Goal: Information Seeking & Learning: Learn about a topic

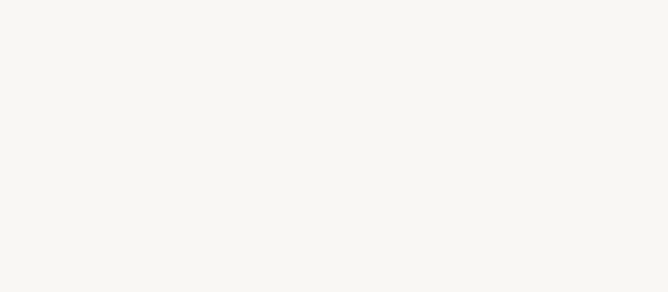
select select "RU"
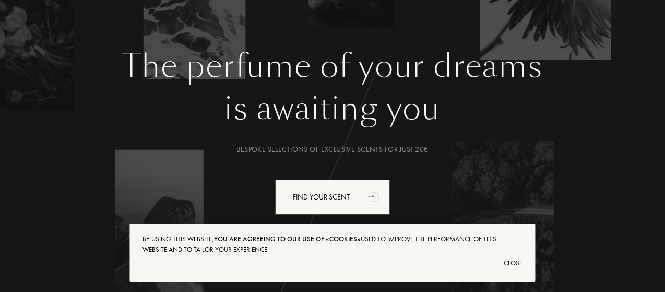
scroll to position [157, 0]
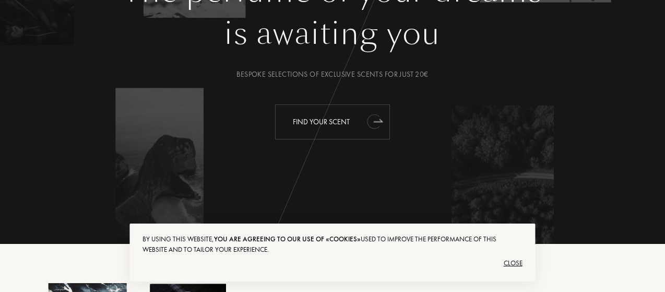
click at [366, 126] on icon "animation" at bounding box center [374, 121] width 21 height 21
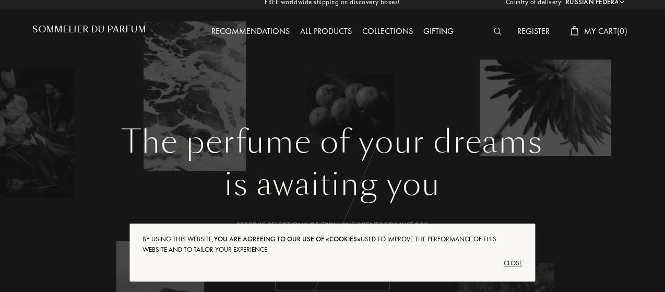
scroll to position [0, 0]
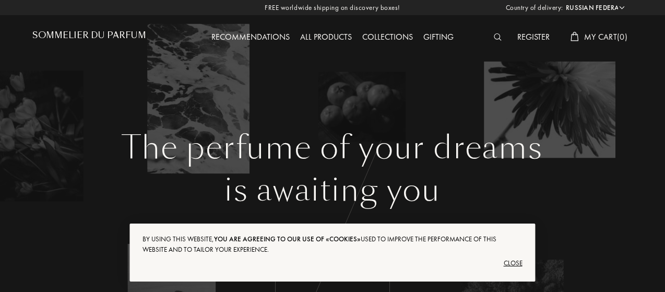
click at [508, 265] on div "Close" at bounding box center [331, 263] width 379 height 17
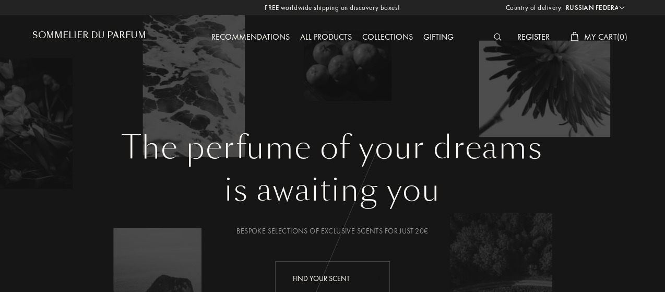
click at [323, 30] on div "Recommendations All products Collections Gifting" at bounding box center [333, 28] width 300 height 57
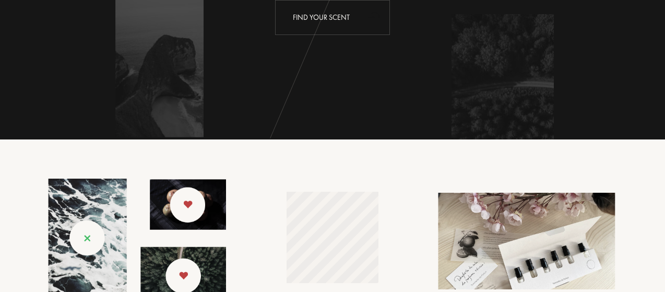
scroll to position [365, 0]
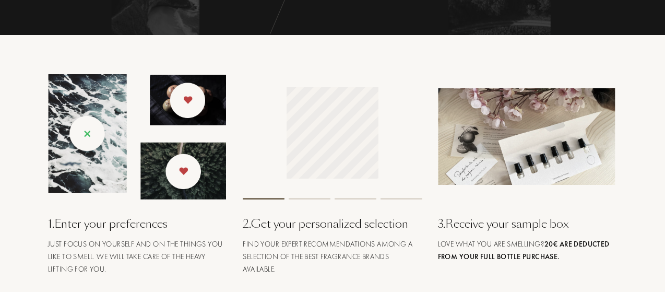
click at [311, 197] on div at bounding box center [332, 136] width 179 height 125
click at [381, 155] on html "Drag to spin mgctlbxN$M360 mgctlbxV$4.6.10 mgctlbxL$T" at bounding box center [332, 133] width 100 height 102
click at [333, 177] on html "mgctlbxN$M360 mgctlbxV$4.6.10 mgctlbxL$T" at bounding box center [332, 133] width 100 height 102
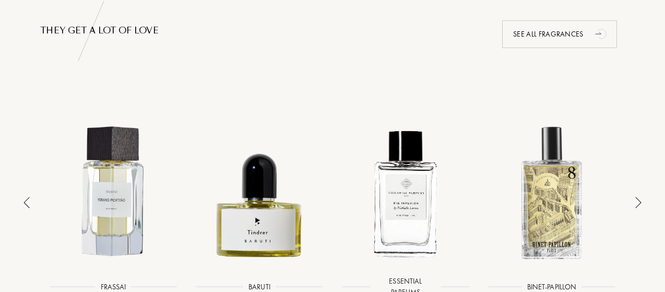
scroll to position [522, 0]
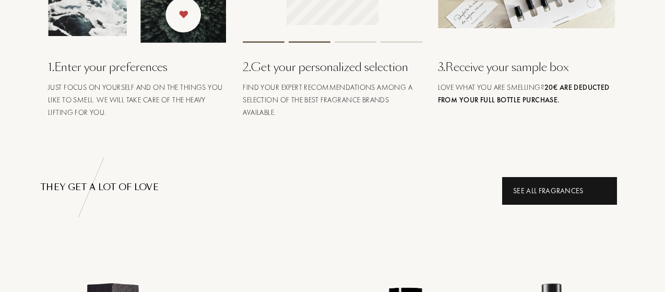
click at [593, 196] on icon "animation" at bounding box center [601, 189] width 21 height 21
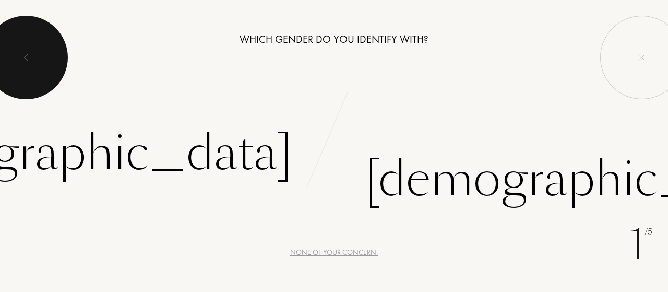
click at [42, 58] on div at bounding box center [25, 57] width 83 height 83
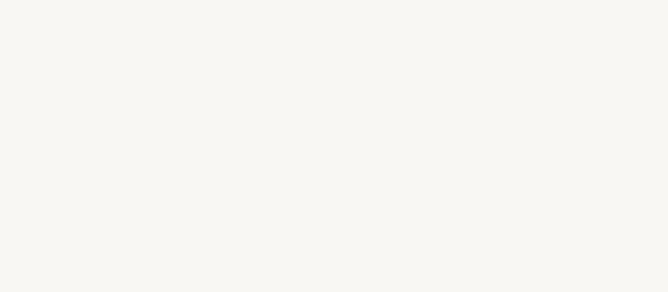
select select "RU"
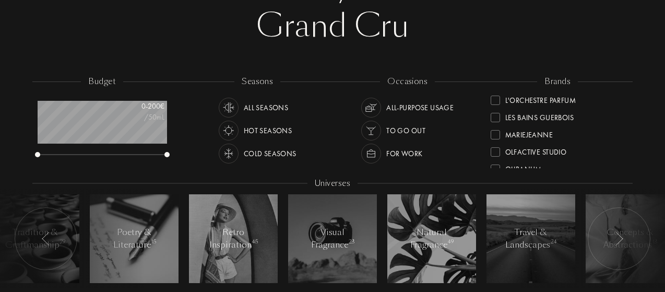
scroll to position [261, 0]
click at [623, 146] on div "brands Akro Art Meets Art Atelier Materi [PERSON_NAME]-Papillon Cépages Parfums…" at bounding box center [558, 123] width 150 height 94
drag, startPoint x: 622, startPoint y: 142, endPoint x: 622, endPoint y: 148, distance: 5.7
click at [622, 148] on div "Olibanum" at bounding box center [557, 148] width 135 height 17
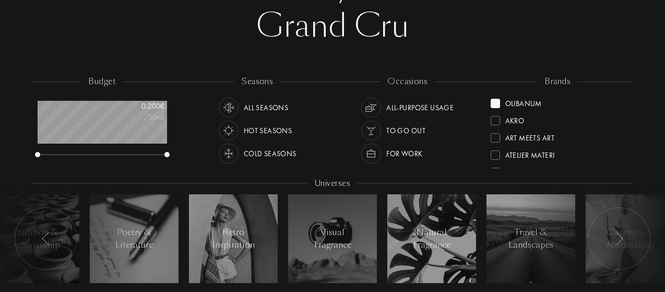
click at [499, 102] on div at bounding box center [494, 103] width 9 height 9
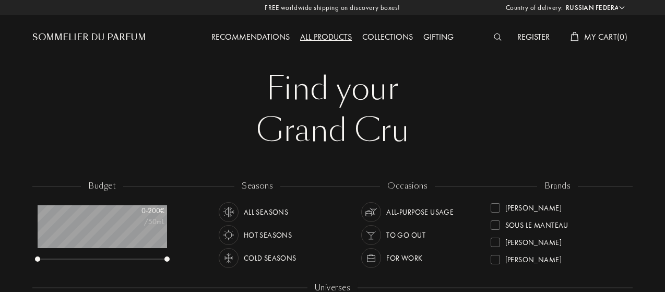
click at [501, 38] on div at bounding box center [499, 38] width 23 height 14
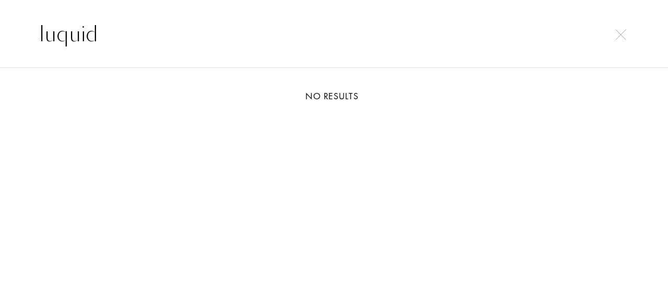
paste input "iquides imaginaires"
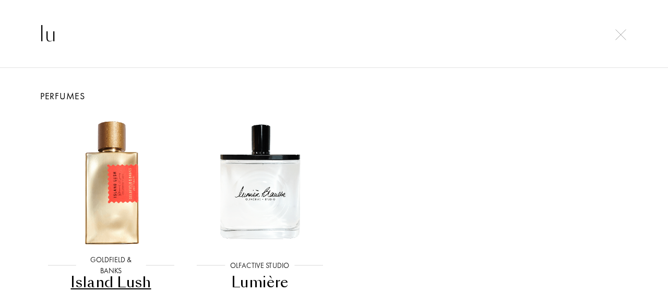
type input "l"
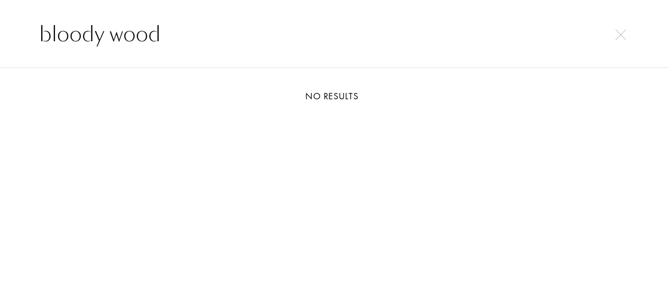
type input "bloody wood"
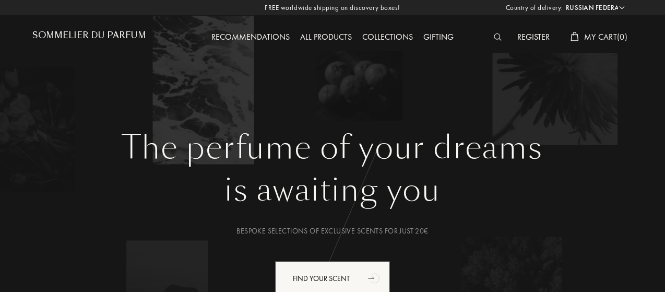
select select "RU"
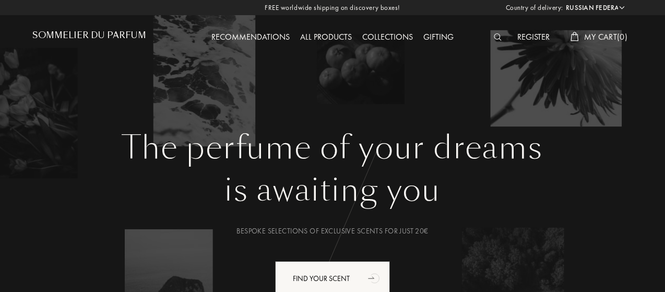
click at [494, 39] on img at bounding box center [498, 36] width 8 height 7
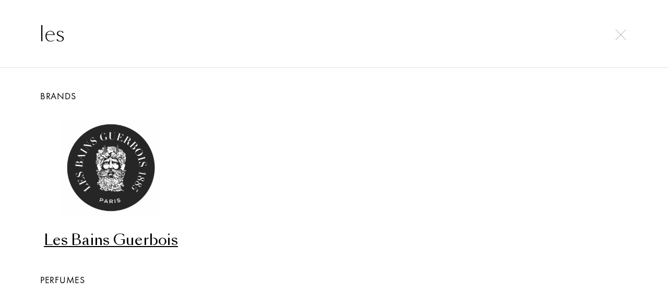
paste input "liquides imaginaires"
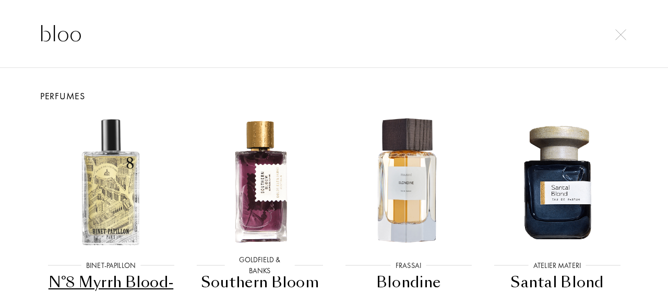
type input "blood"
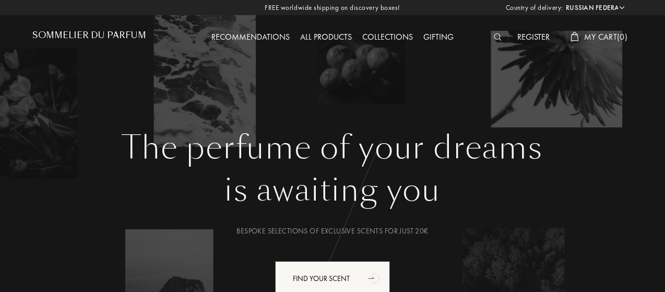
click at [485, 37] on div "Register My Cart ( 0 )" at bounding box center [558, 38] width 150 height 14
click at [497, 37] on img at bounding box center [498, 36] width 8 height 7
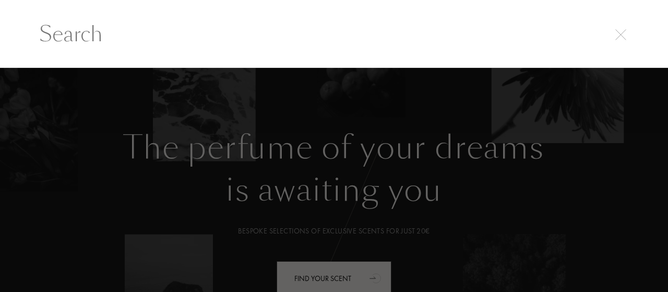
click at [486, 140] on div at bounding box center [334, 180] width 668 height 224
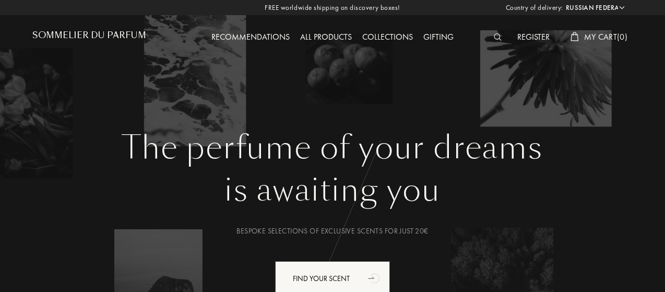
click at [340, 34] on div "All products" at bounding box center [326, 38] width 62 height 14
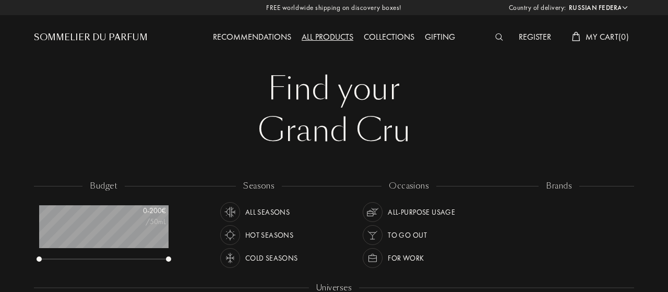
select select "RU"
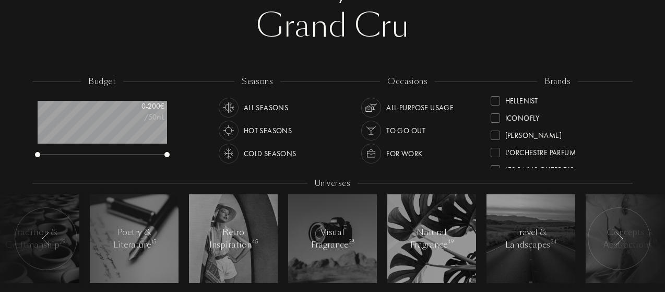
scroll to position [209, 0]
click at [548, 153] on div "Les Bains Guerbois" at bounding box center [539, 151] width 69 height 14
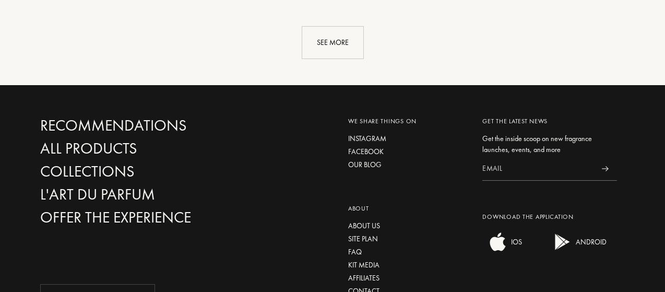
scroll to position [1356, 0]
